Goal: Task Accomplishment & Management: Complete application form

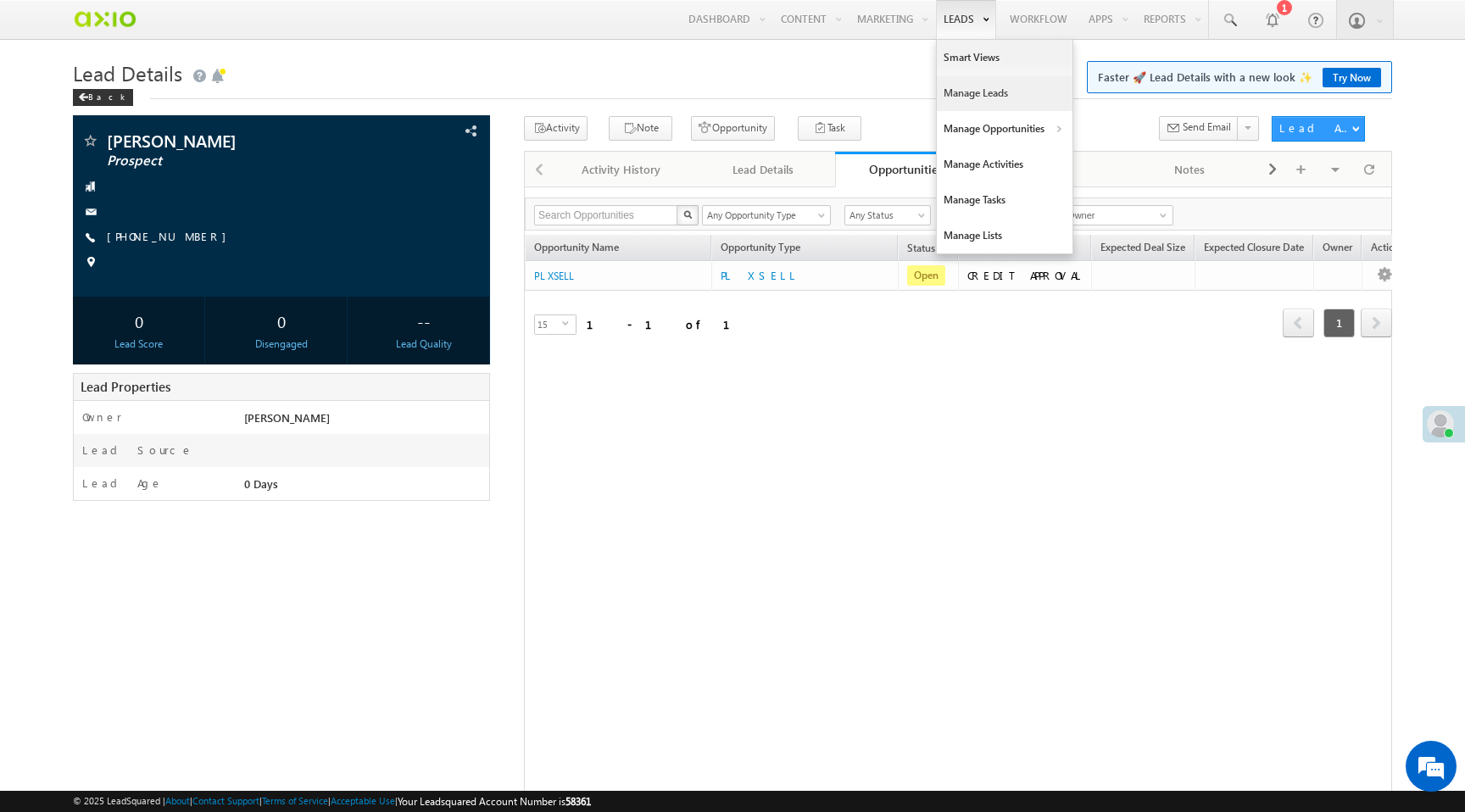
click at [973, 85] on link "Manage Leads" at bounding box center [1004, 93] width 135 height 36
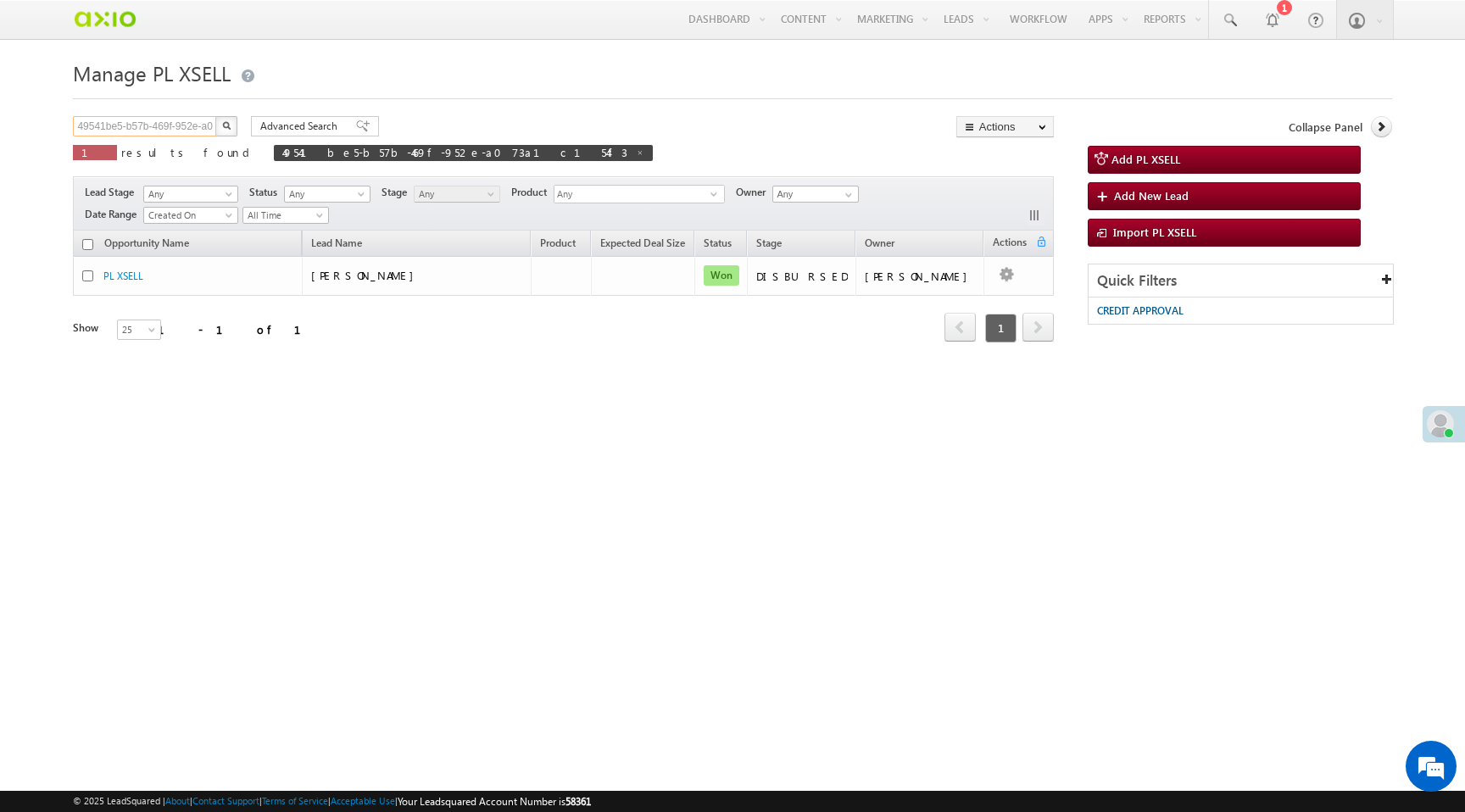
click at [141, 131] on input "49541be5-b57b-469f-952e-a073a1c154f3" at bounding box center [145, 126] width 145 height 20
paste input "bf22a0c-b7ed-4fe9-80e2-5b1f5141e764"
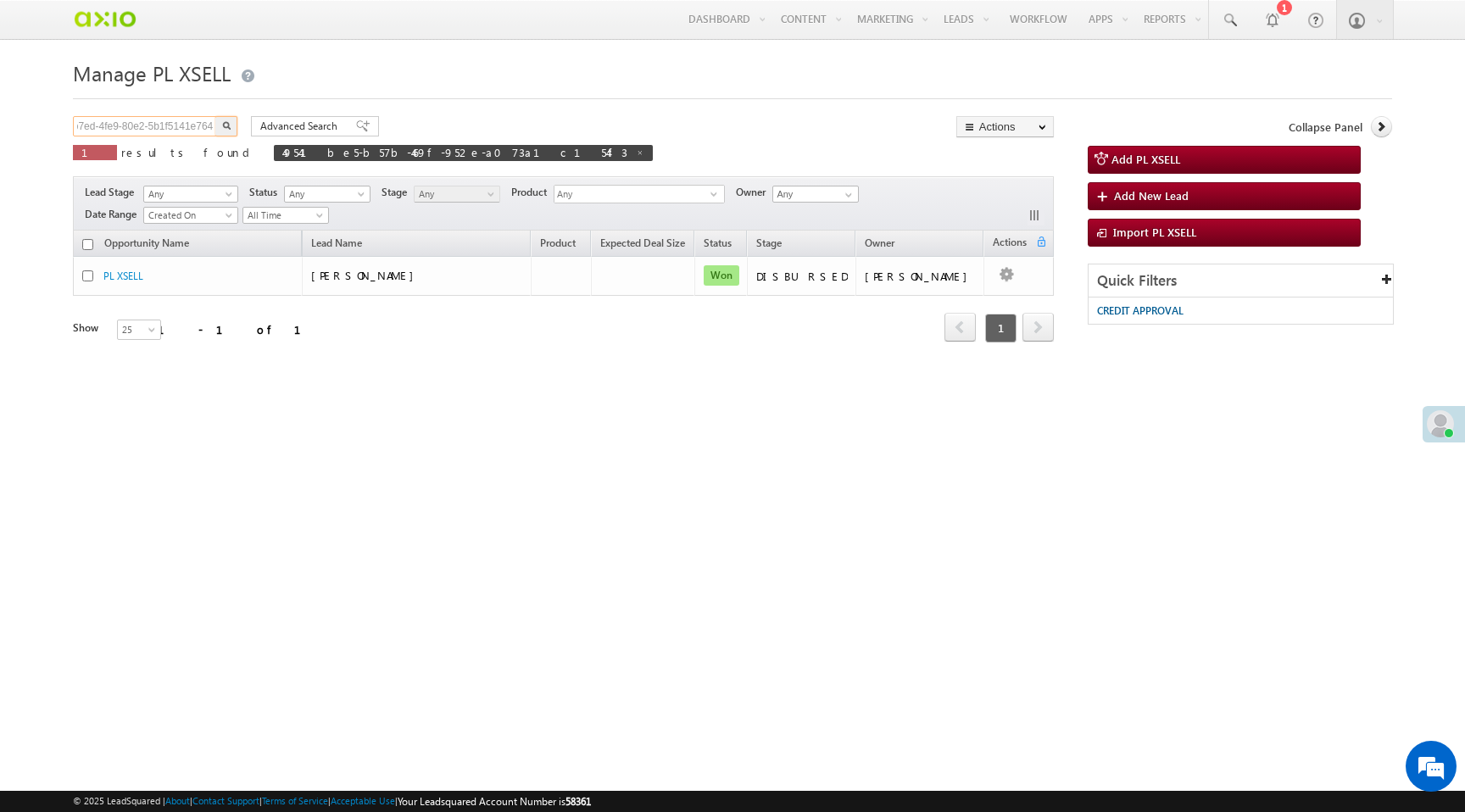
type input "4bf22a0c-b7ed-4fe9-80e2-5b1f5141e764"
click at [216, 116] on button "button" at bounding box center [226, 126] width 22 height 20
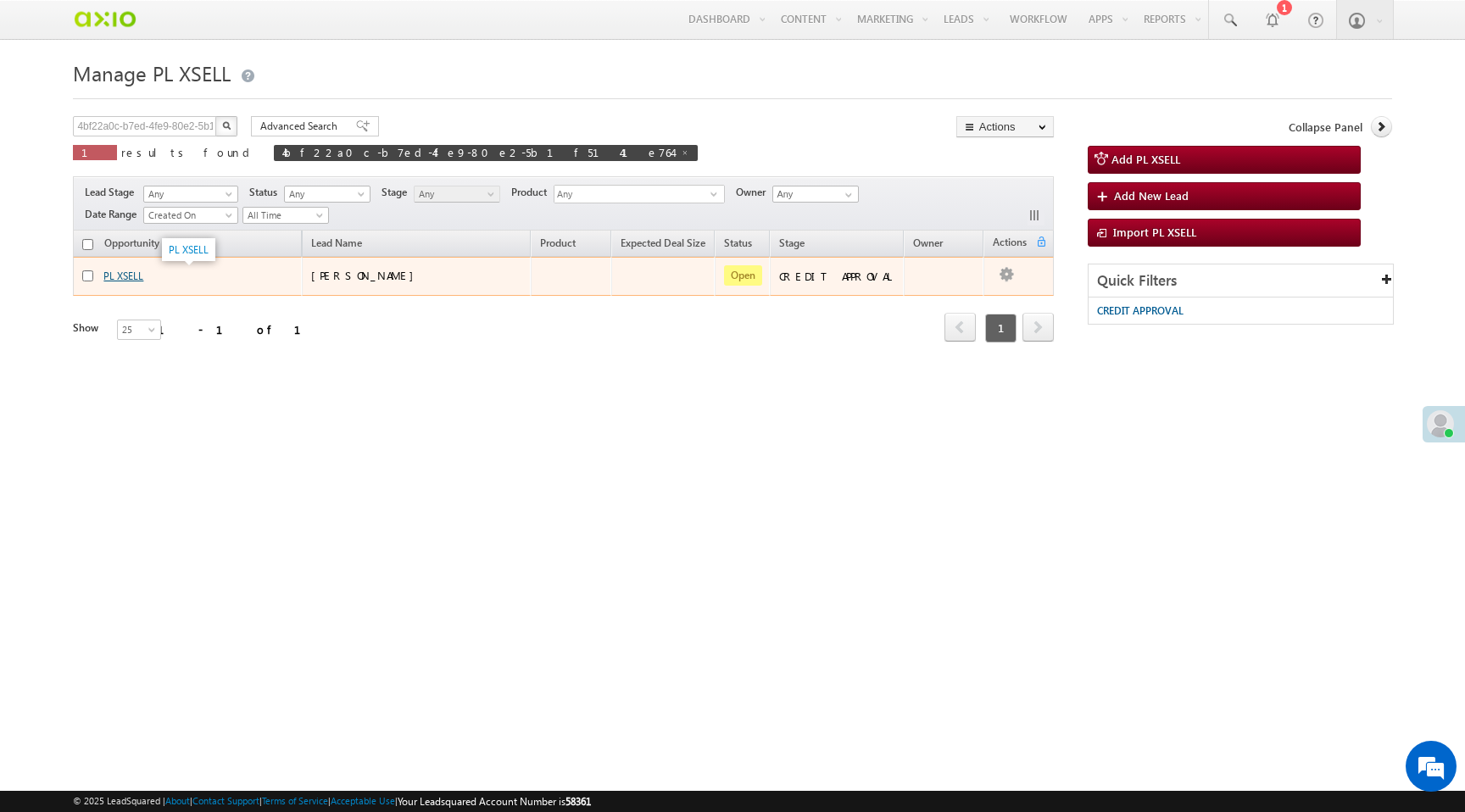
click at [125, 278] on link "PL XSELL" at bounding box center [123, 276] width 40 height 13
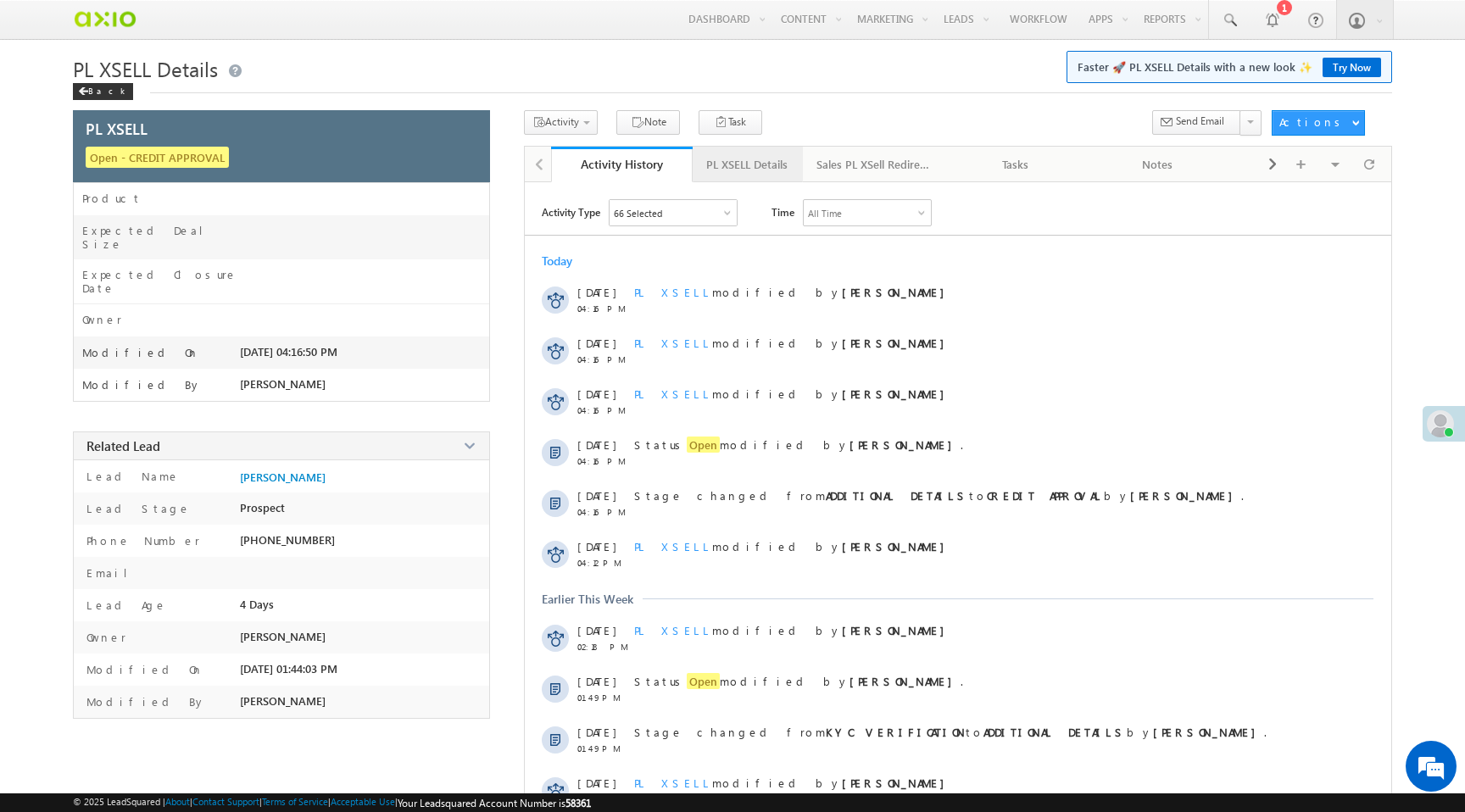
click at [707, 162] on div "PL XSELL Details" at bounding box center [746, 164] width 81 height 20
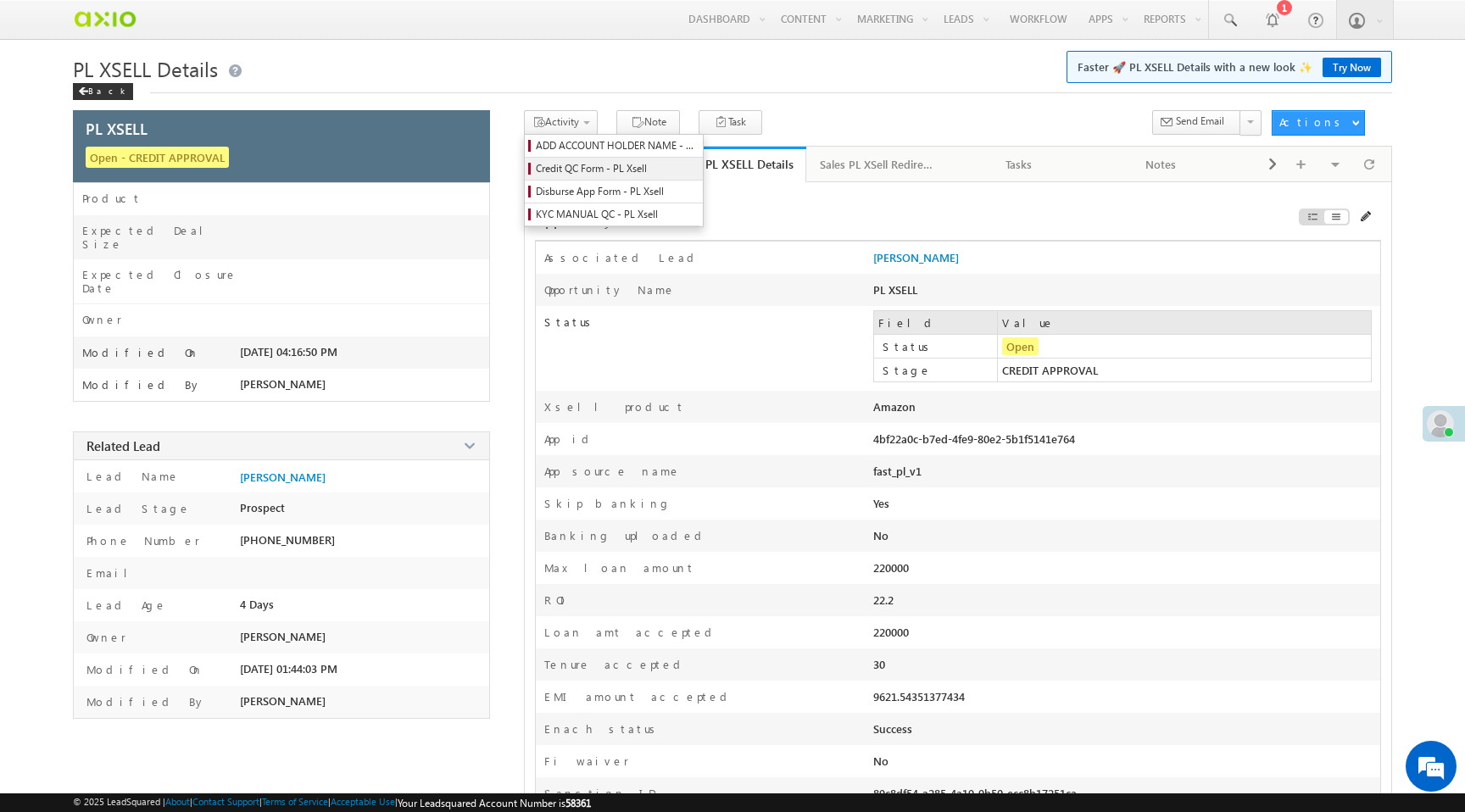
click at [567, 167] on span "Credit QC Form - PL Xsell" at bounding box center [616, 168] width 161 height 15
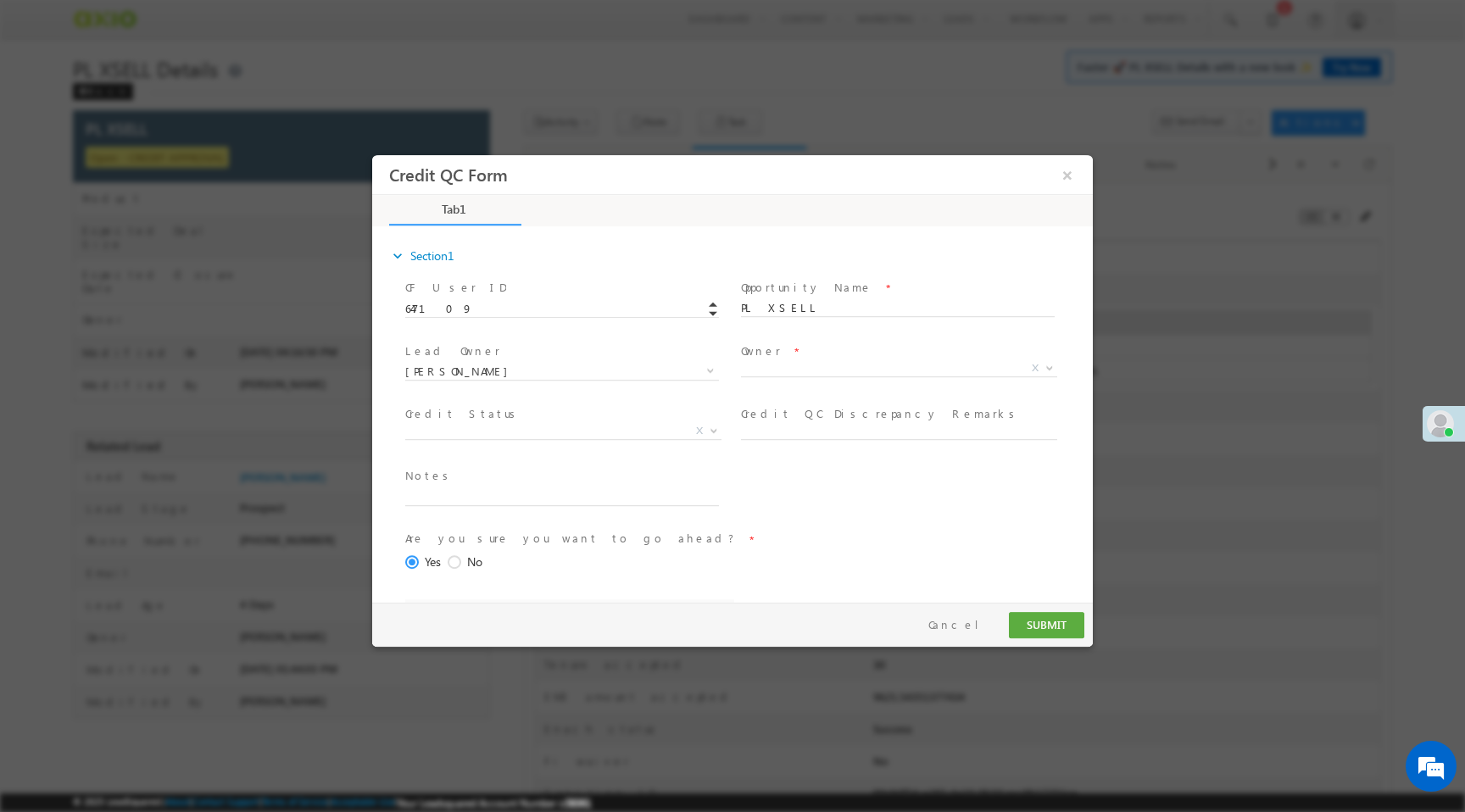
select select "50aed37f-b58e-11ec-8597-0681fe0b10f8"
click at [783, 377] on span "X" at bounding box center [899, 371] width 316 height 17
click at [760, 368] on span "X" at bounding box center [899, 368] width 316 height 17
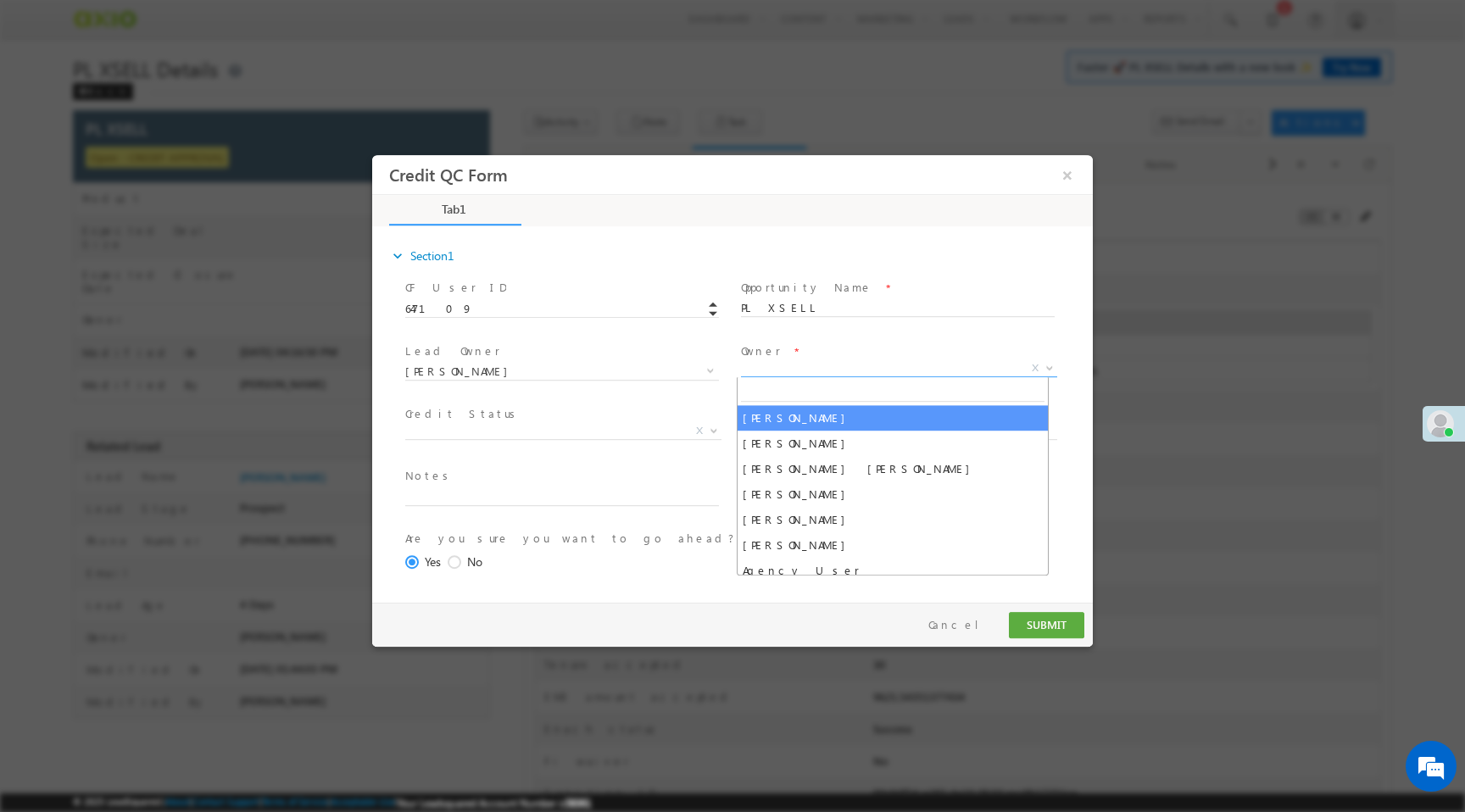
select select "f8849782-a99c-11ec-8597-0681fe0b10f8"
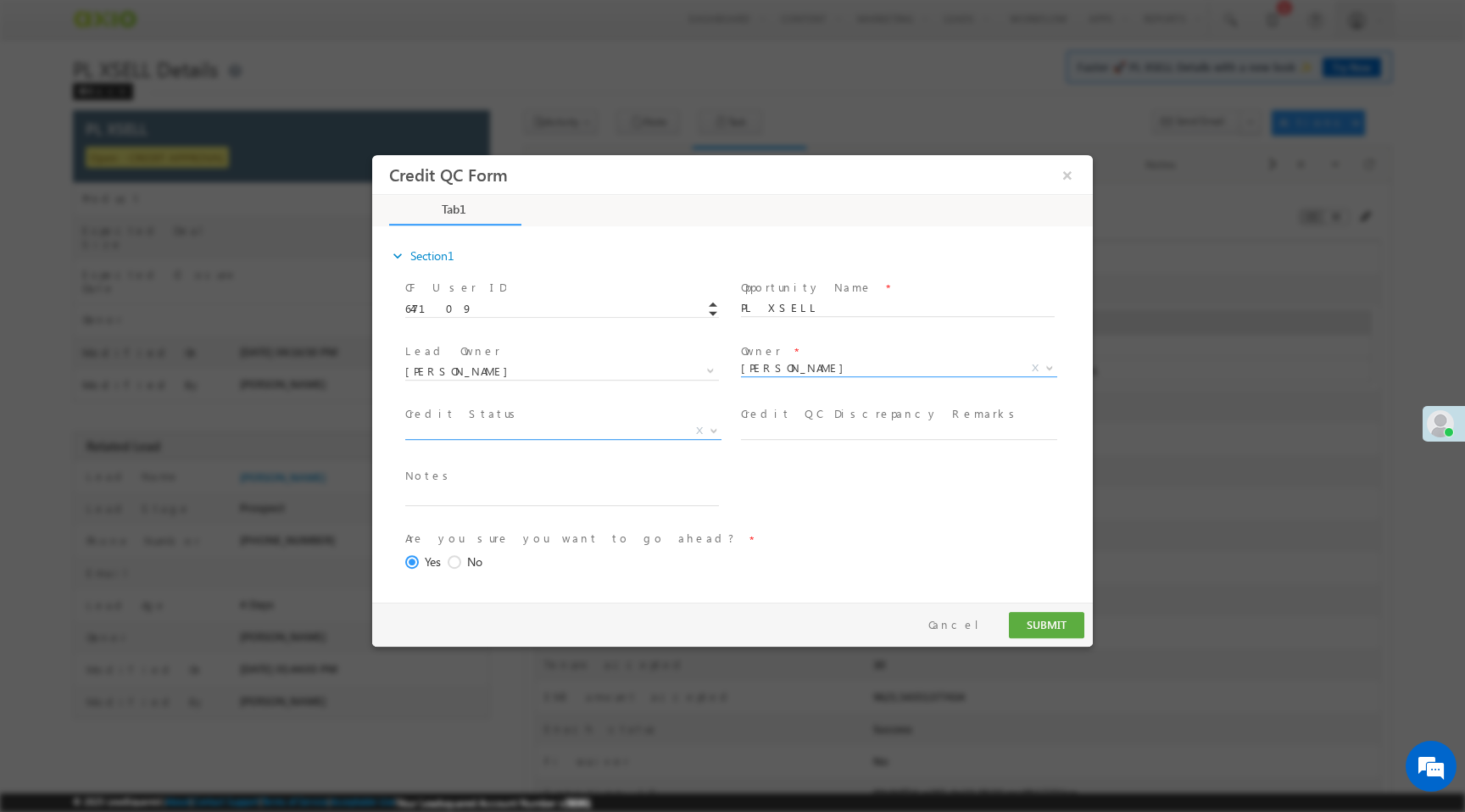
click at [434, 434] on span "X" at bounding box center [563, 430] width 316 height 17
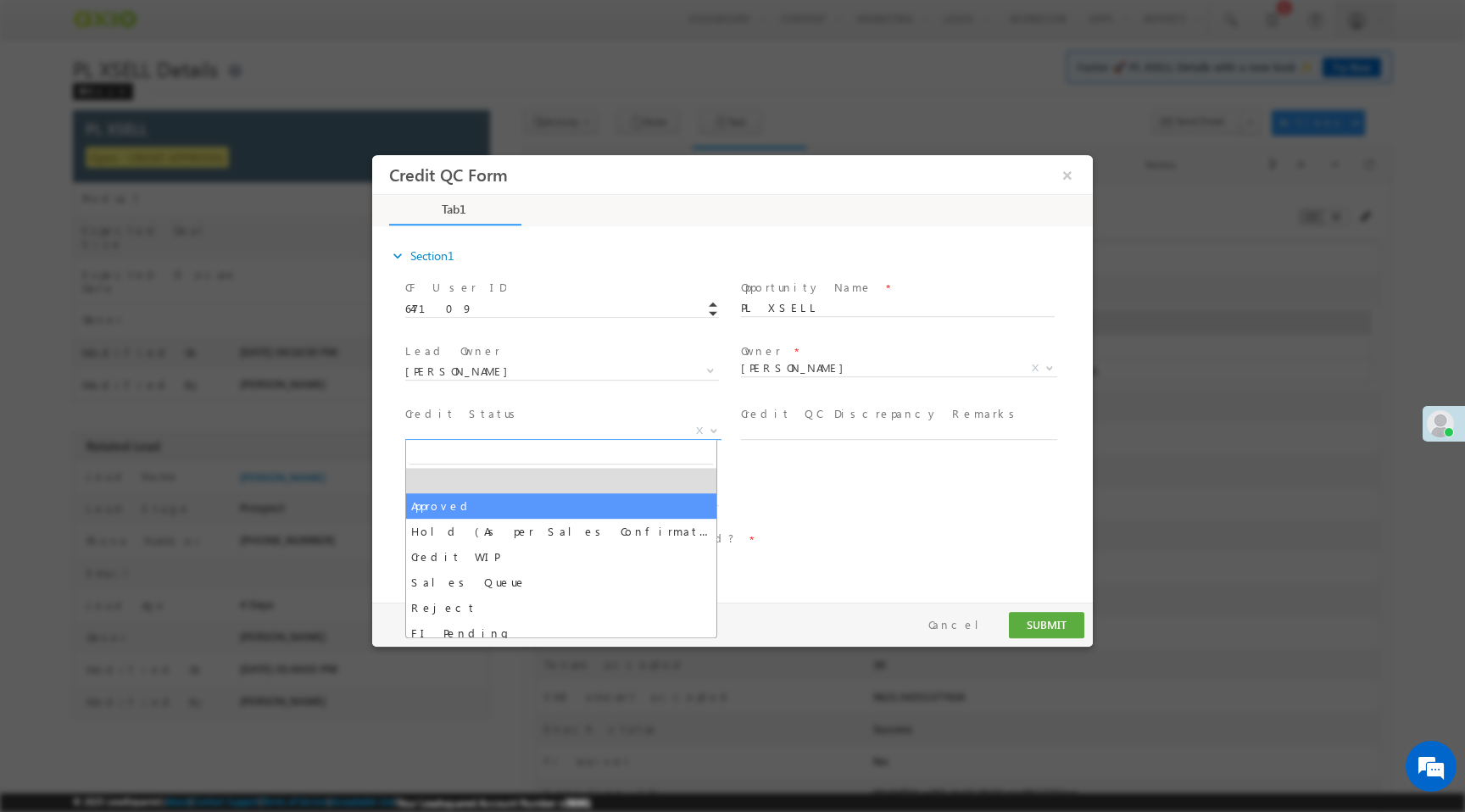
select select "Approved"
select select "NA"
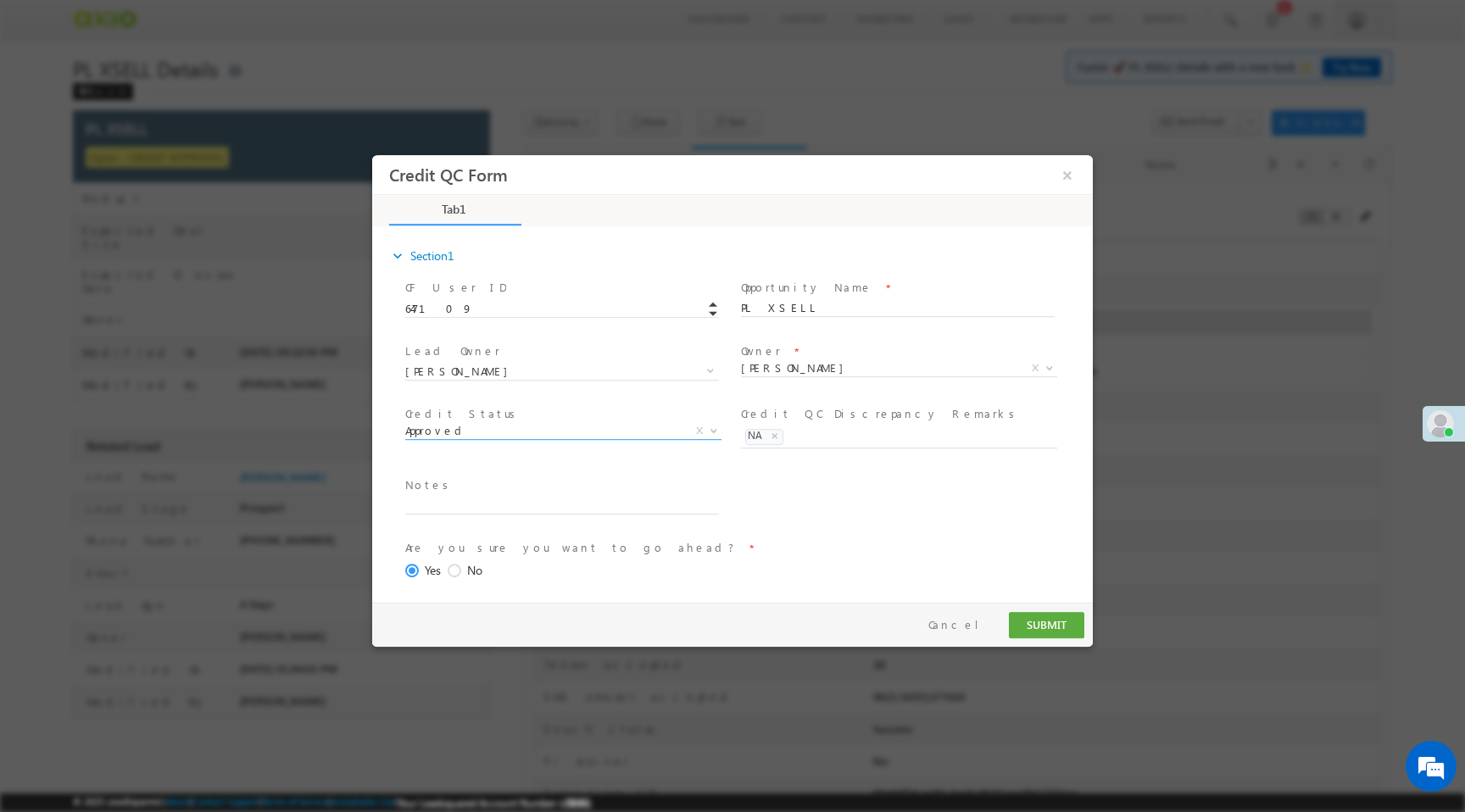
scroll to position [70, 0]
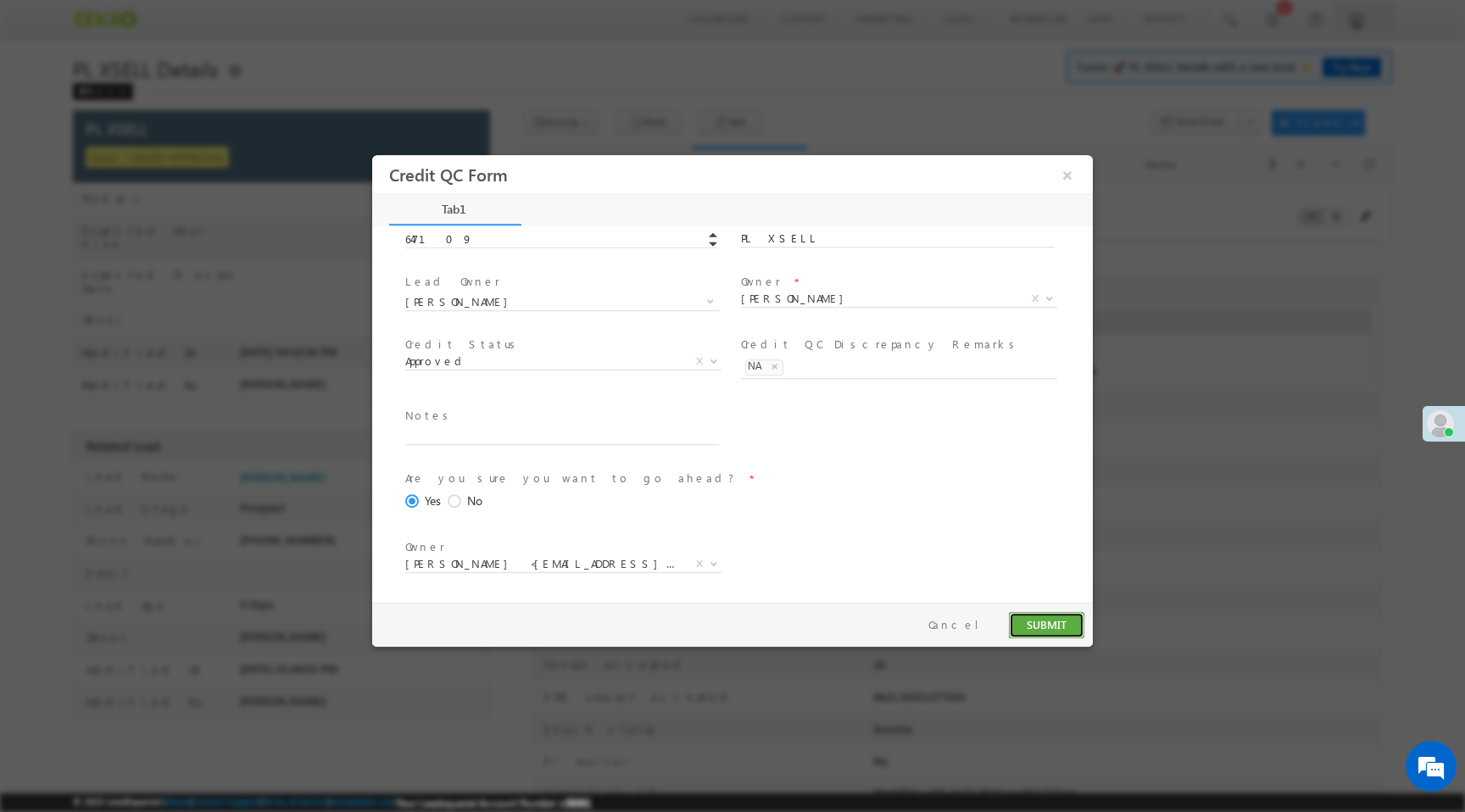
click at [1050, 619] on button "SUBMIT" at bounding box center [1046, 625] width 75 height 26
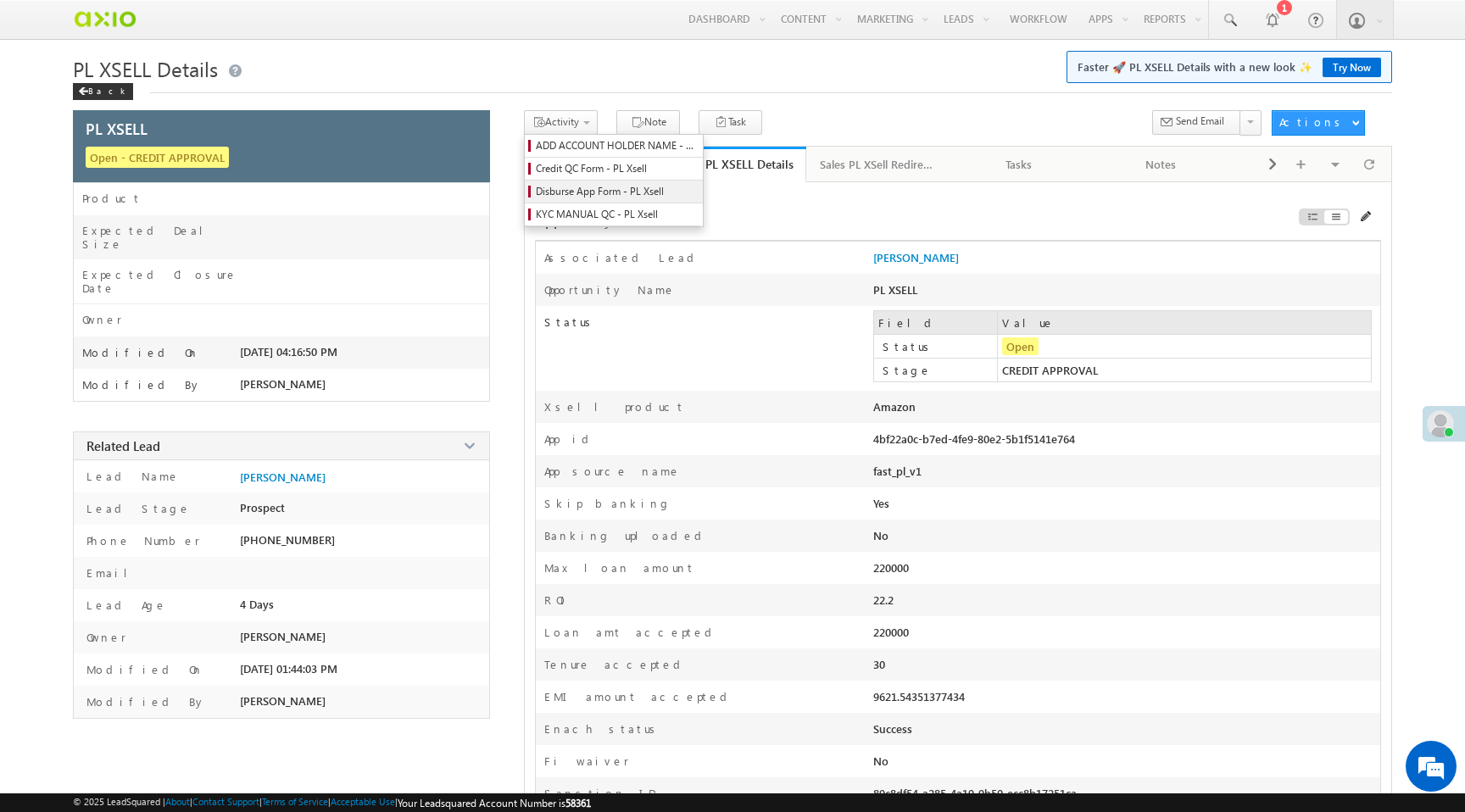
click at [574, 195] on span "Disburse App Form - PL Xsell" at bounding box center [616, 191] width 161 height 15
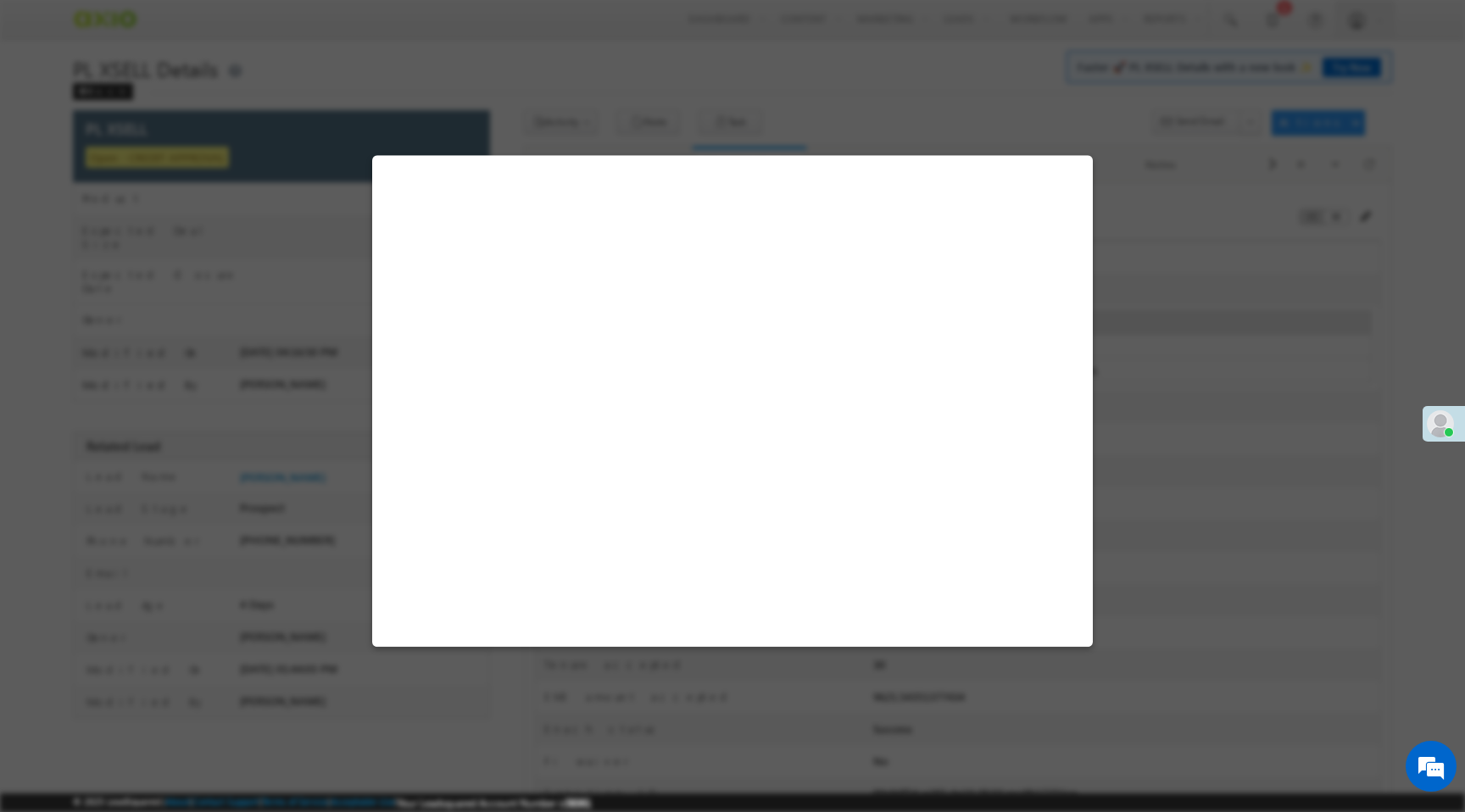
select select "PL XSell Disbursement Initiated"
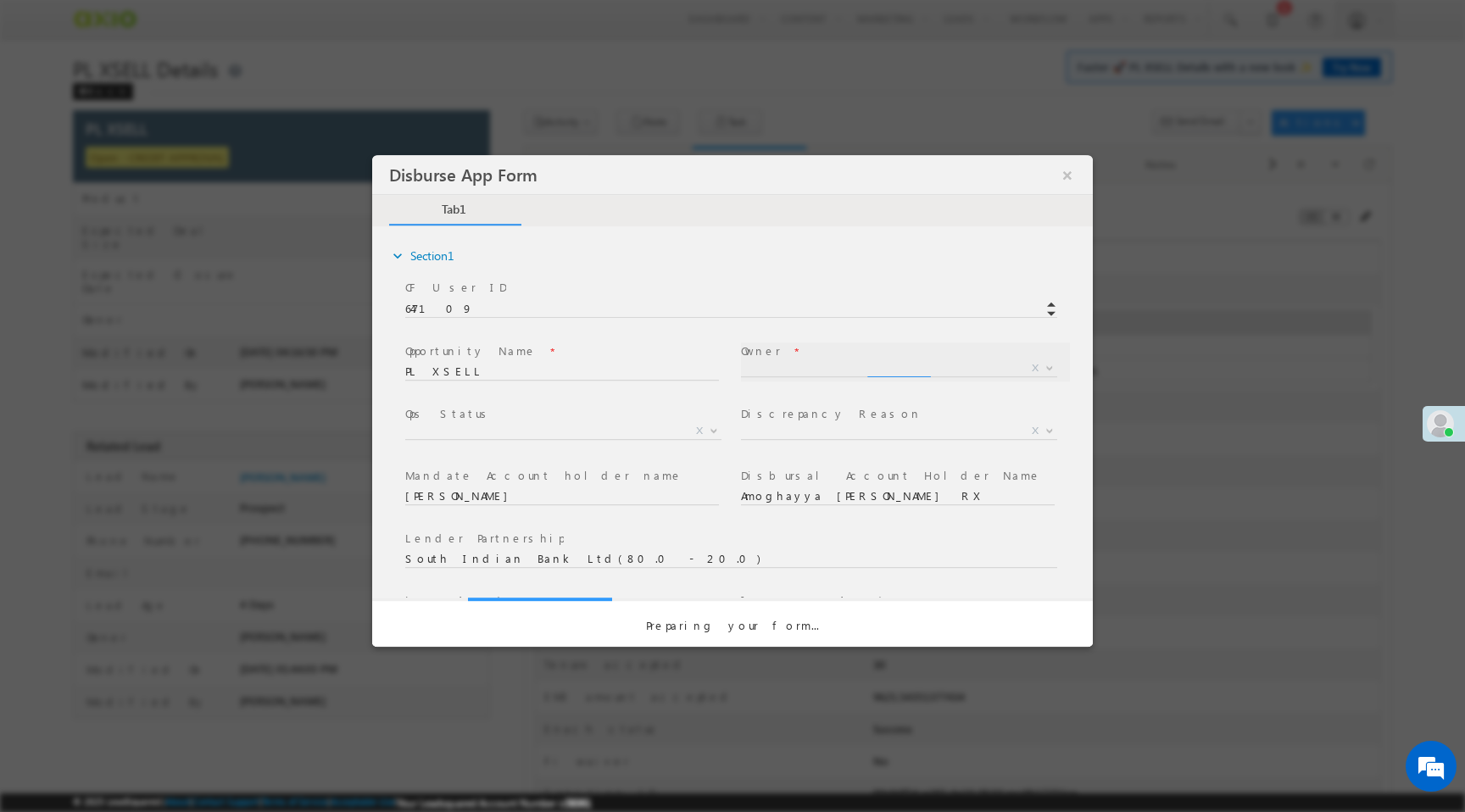
scroll to position [0, 0]
select select "a9bb649e-8900-11ee-aeac-0643ecf67fe6"
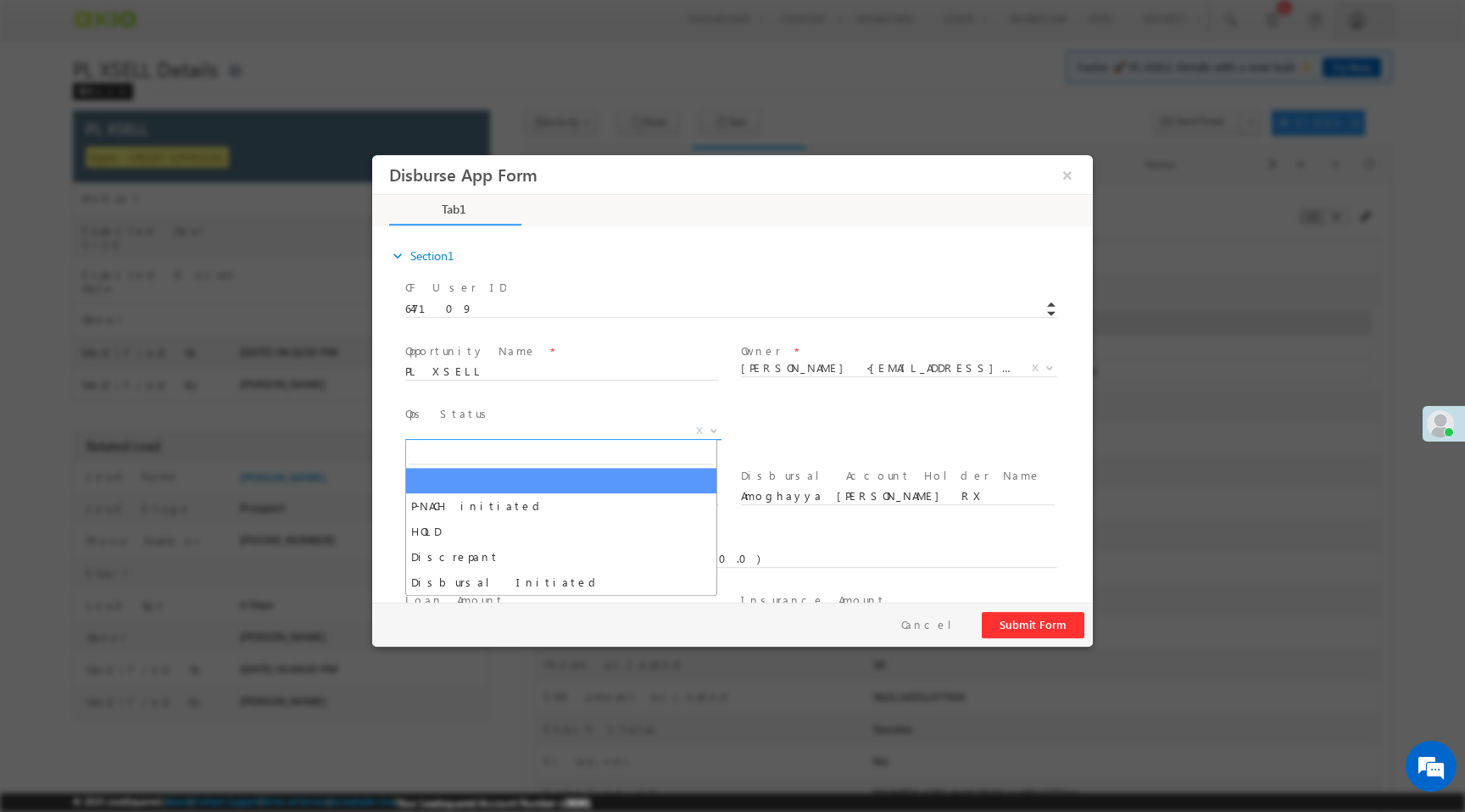
click at [542, 427] on span "X" at bounding box center [563, 430] width 316 height 17
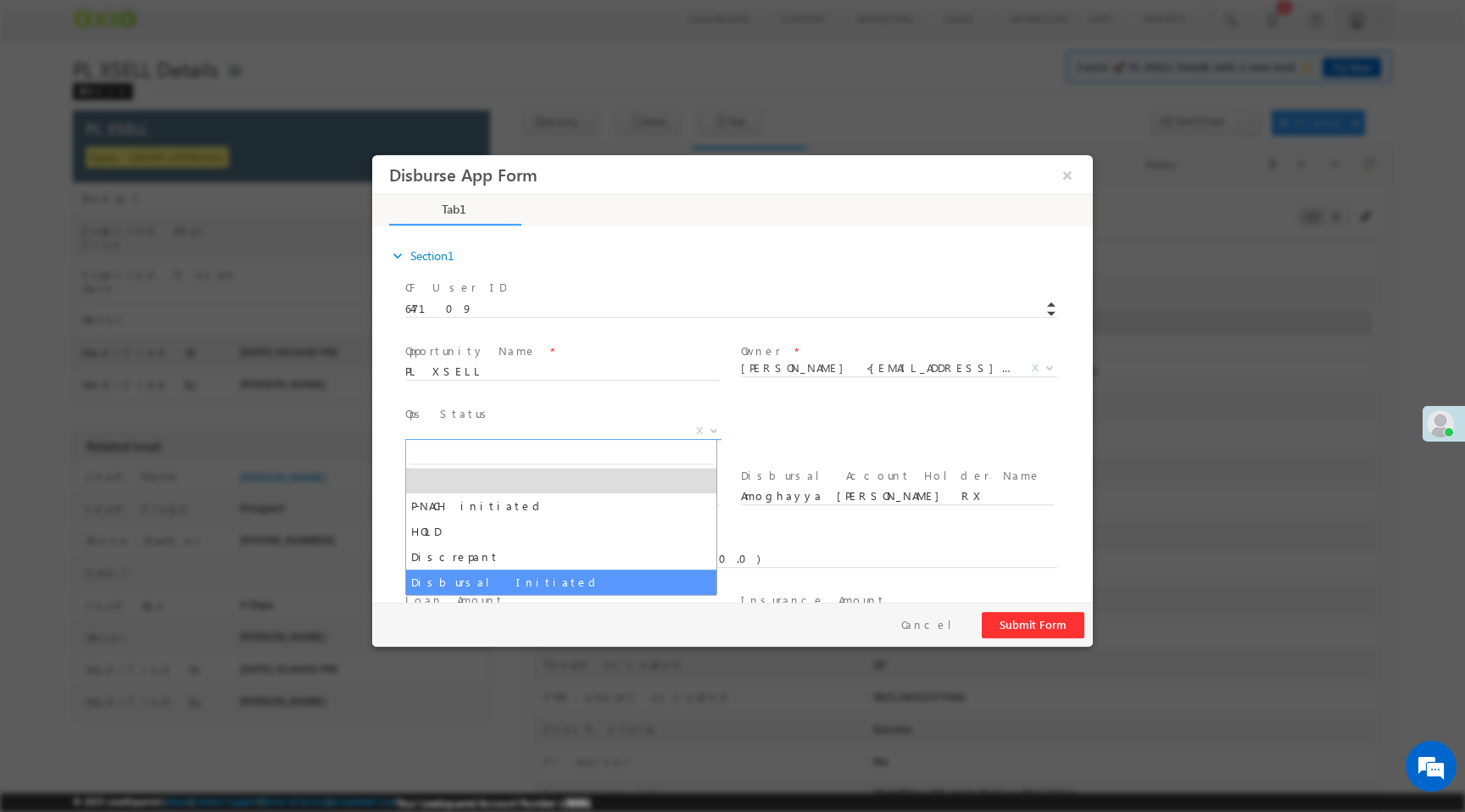
select select "Disbursal Initiated"
select select "NA"
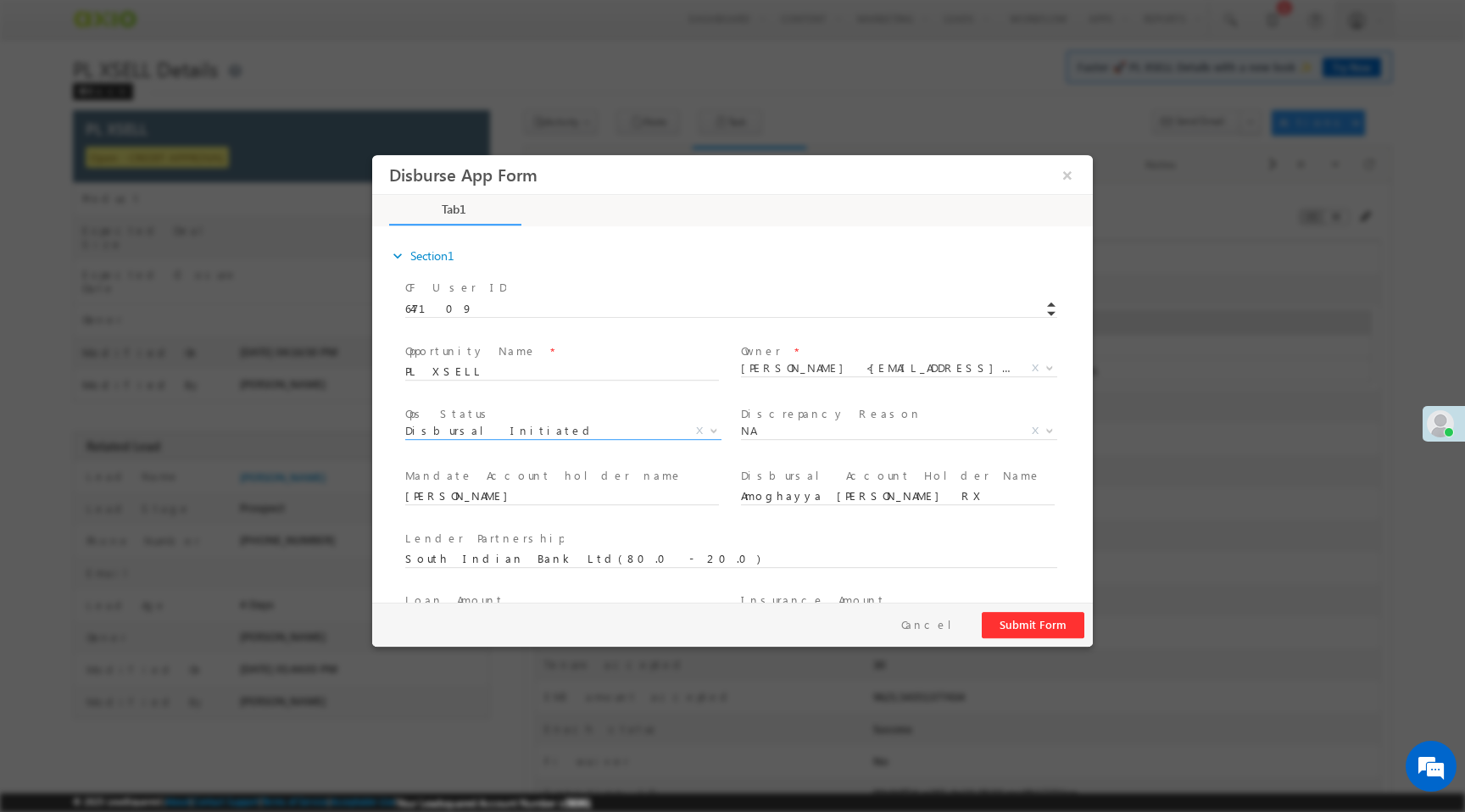
scroll to position [250, 0]
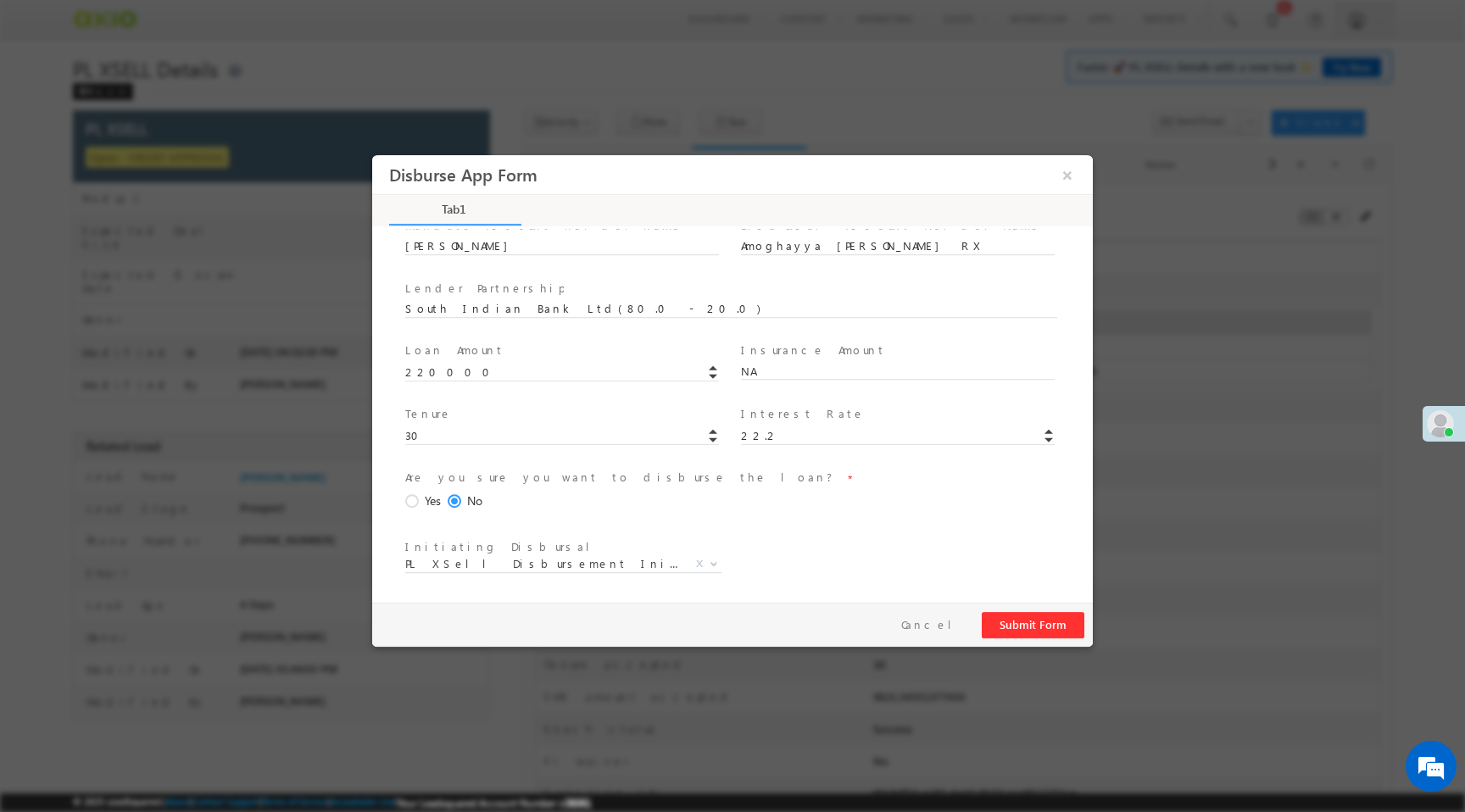
click at [413, 499] on span at bounding box center [414, 501] width 18 height 15
click at [372, 155] on input "Yes" at bounding box center [372, 155] width 0 height 0
click at [1013, 622] on button "Submit Form" at bounding box center [1032, 625] width 102 height 26
